Goal: Check status

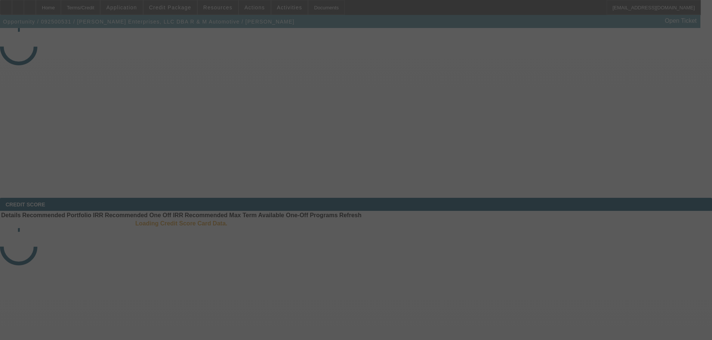
select select "3"
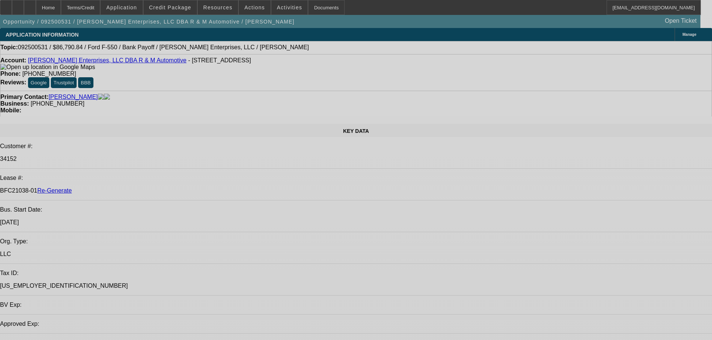
select select "0"
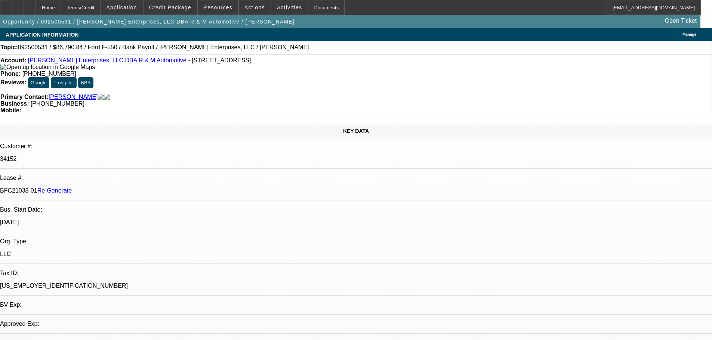
select select "2"
select select "0"
select select "1"
select select "2"
select select "6"
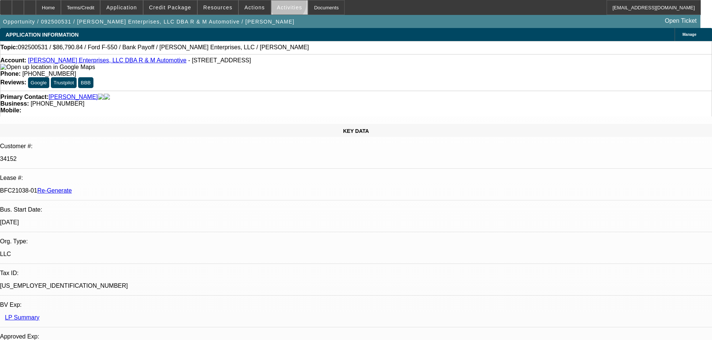
click at [280, 5] on span "Activities" at bounding box center [289, 7] width 25 height 6
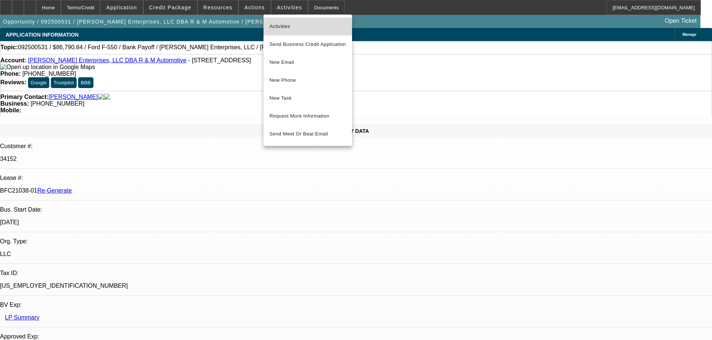
click at [293, 29] on span "Activities" at bounding box center [307, 26] width 77 height 9
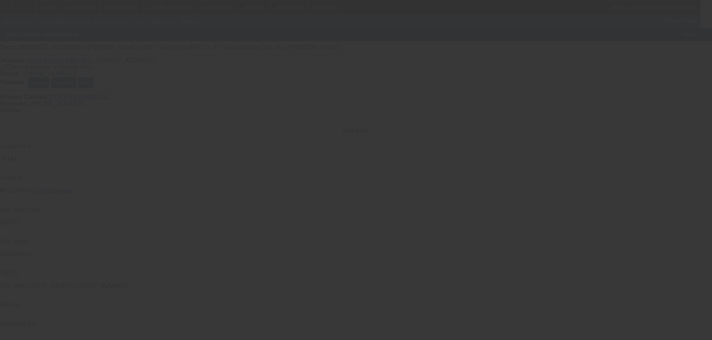
select select "3"
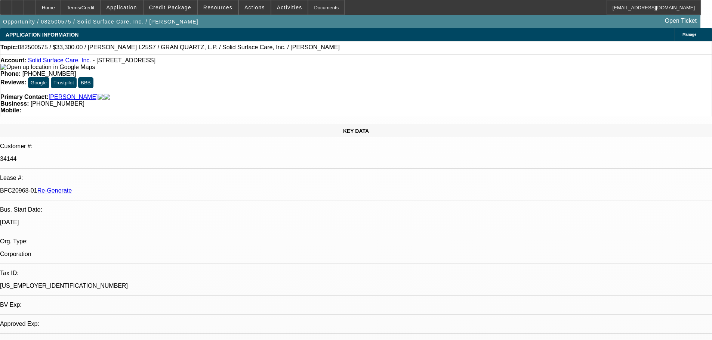
select select "0"
select select "2"
select select "0"
select select "6"
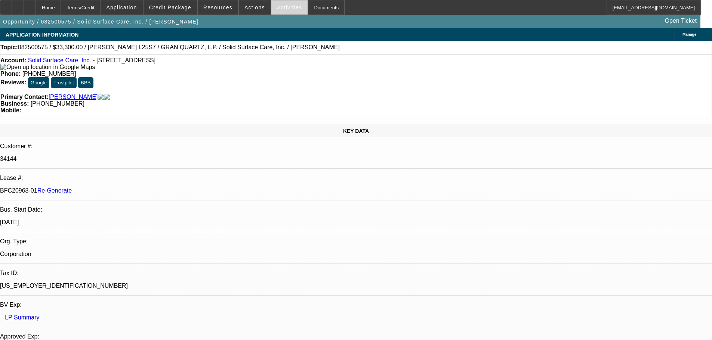
click at [279, 4] on span "Activities" at bounding box center [289, 7] width 25 height 6
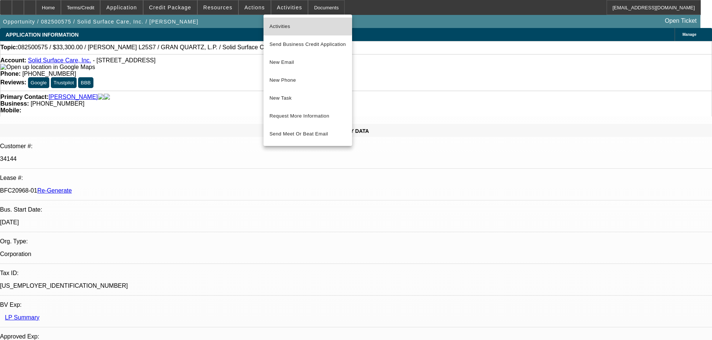
click at [287, 26] on span "Activities" at bounding box center [307, 26] width 77 height 9
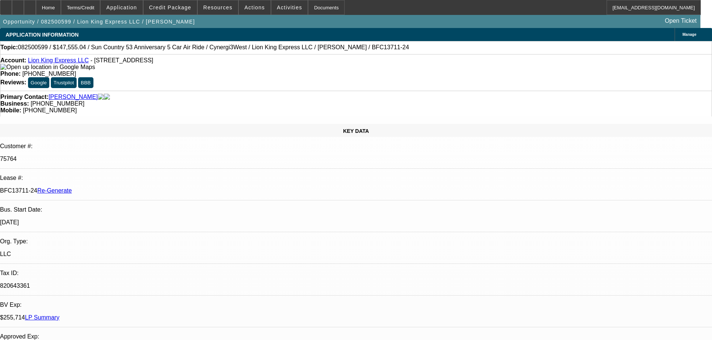
select select "4"
select select "0"
select select "6"
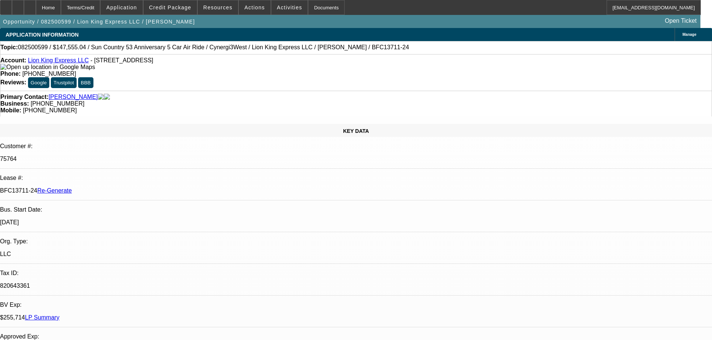
scroll to position [1757, 0]
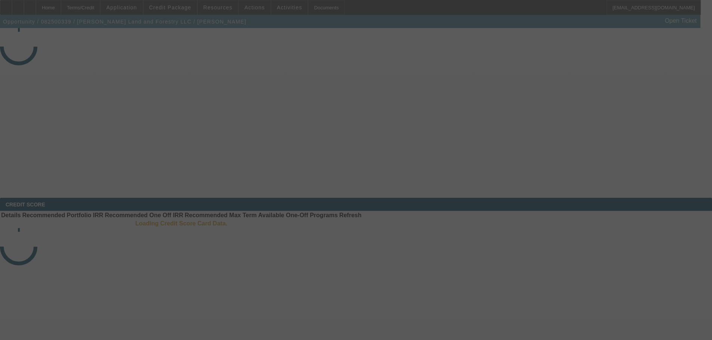
select select "3"
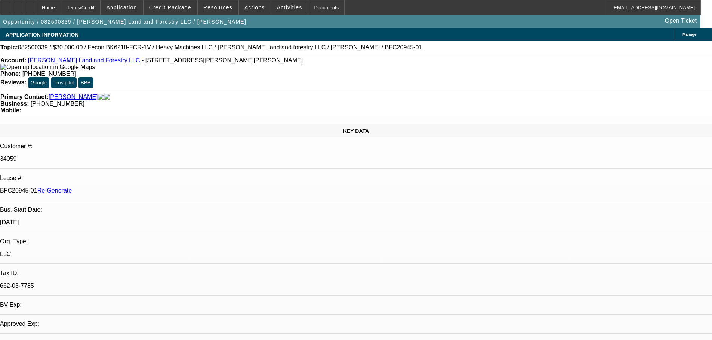
select select "0"
select select "2"
select select "0"
select select "6"
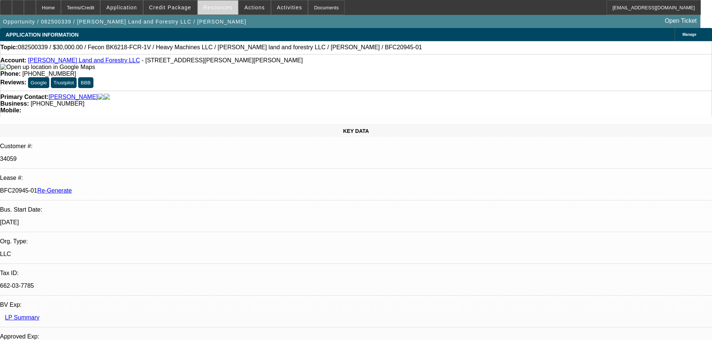
click at [220, 9] on span "Resources" at bounding box center [217, 7] width 29 height 6
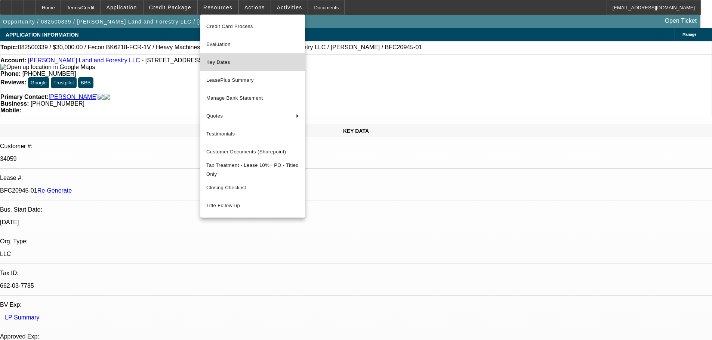
click at [224, 60] on span "Key Dates" at bounding box center [252, 62] width 93 height 9
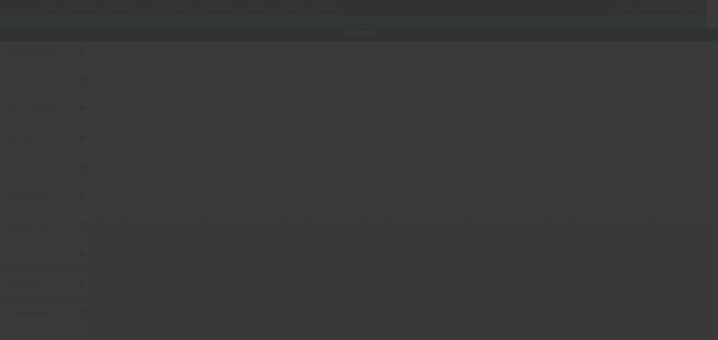
type input "8/13/2025"
type input "8/18/2025"
type input "8/19/2025"
select select "3"
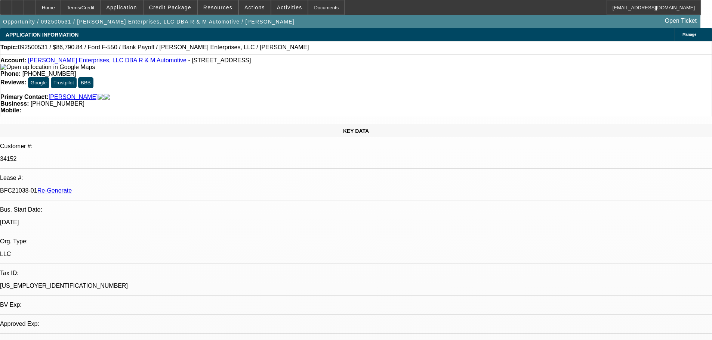
select select "0"
select select "2"
select select "0"
select select "6"
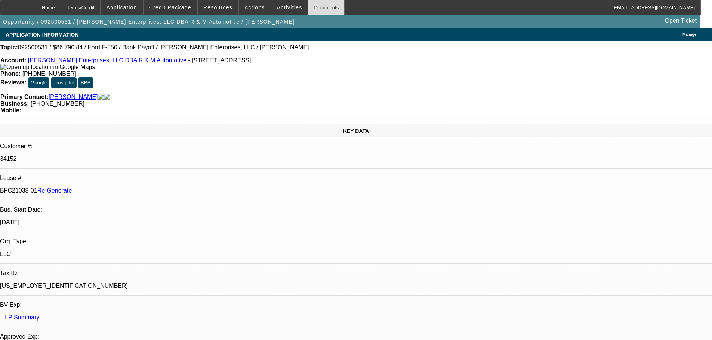
click at [311, 12] on div "Documents" at bounding box center [326, 7] width 37 height 15
